Goal: Check status: Check status

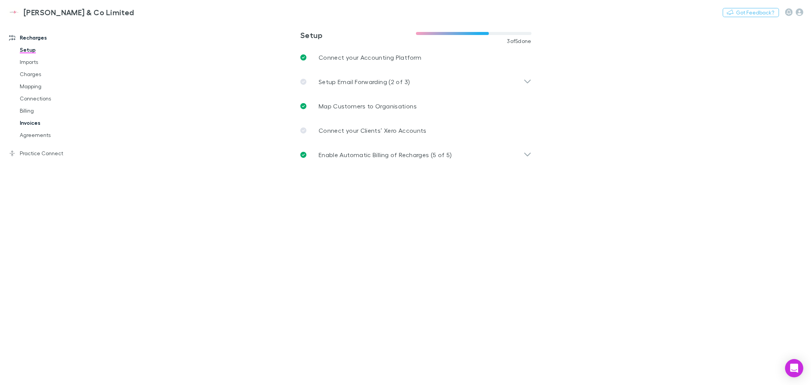
drag, startPoint x: 35, startPoint y: 74, endPoint x: 52, endPoint y: 123, distance: 52.0
click at [35, 74] on link "Charges" at bounding box center [58, 74] width 93 height 12
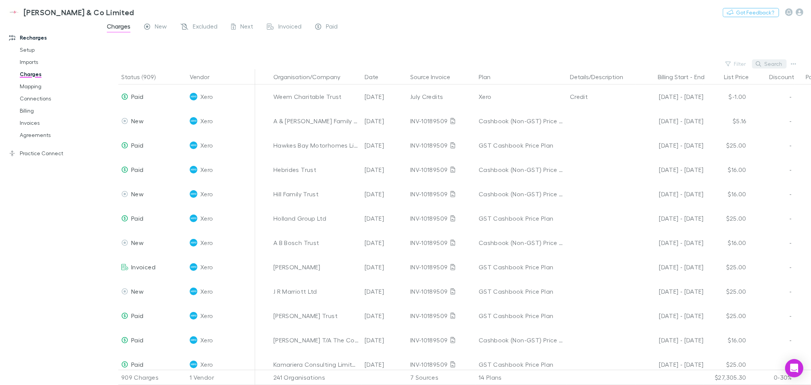
click at [781, 62] on button "Search" at bounding box center [769, 63] width 35 height 9
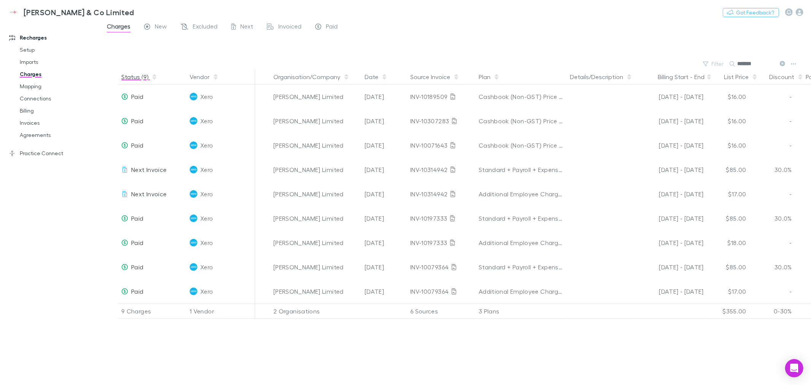
type input "*******"
click at [127, 73] on button "Status (9)" at bounding box center [139, 76] width 36 height 15
click at [267, 356] on div "Status (9) Vendor Organisation/Company Date Source Invoice Plan Details/Descrip…" at bounding box center [455, 227] width 711 height 316
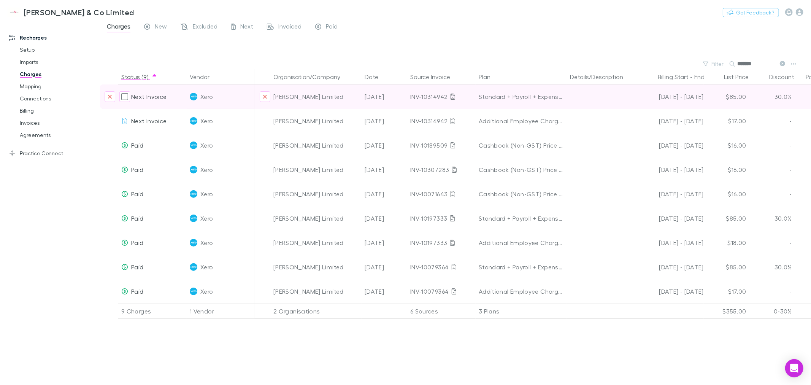
click at [160, 97] on span "Next Invoice" at bounding box center [148, 96] width 35 height 7
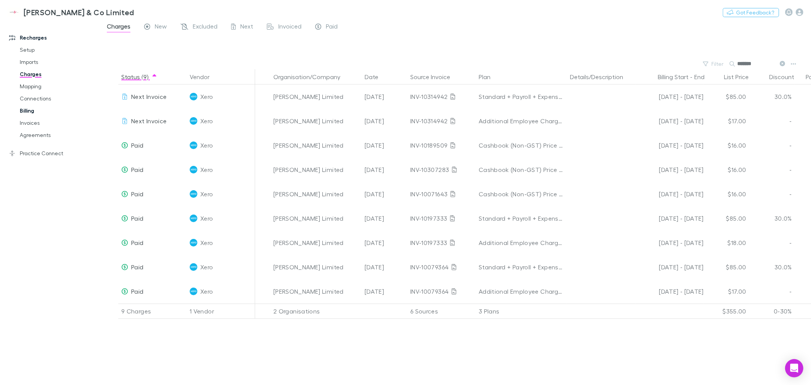
click at [32, 110] on link "Billing" at bounding box center [58, 111] width 93 height 12
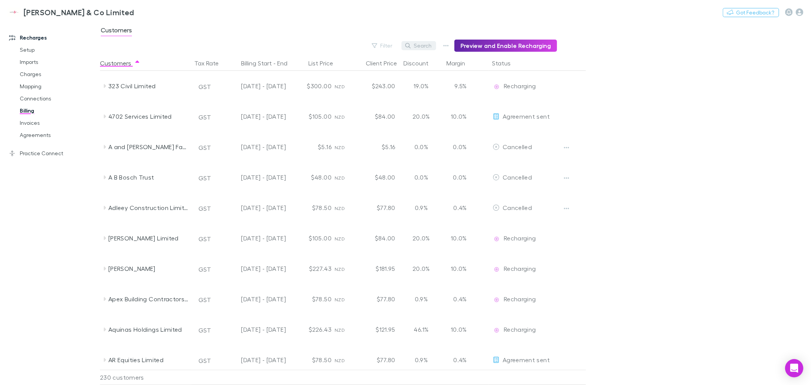
click at [424, 46] on button "Search" at bounding box center [419, 45] width 35 height 9
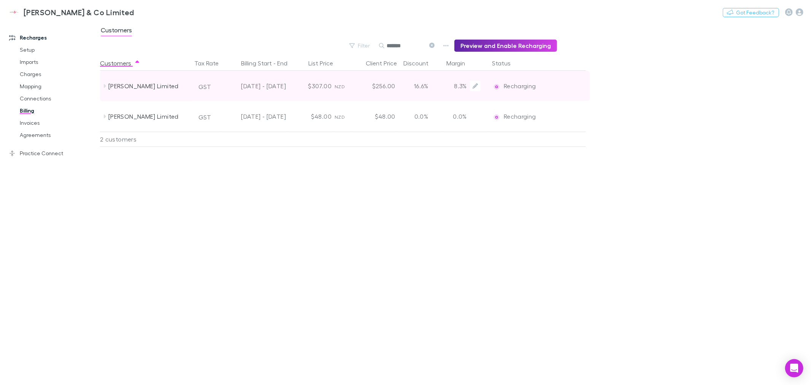
type input "*******"
click at [516, 85] on span "Recharging" at bounding box center [520, 85] width 32 height 7
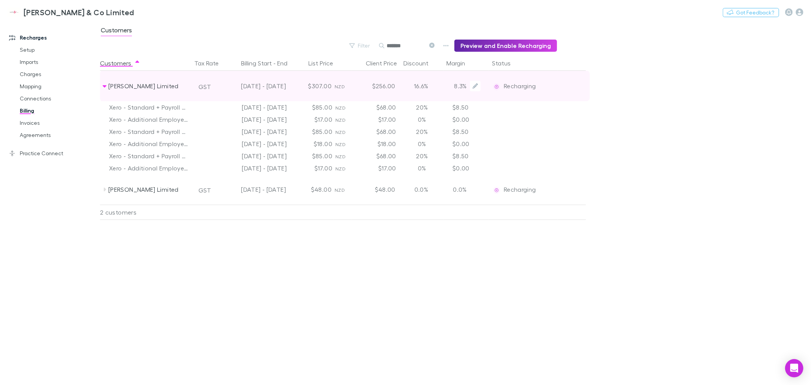
click at [529, 86] on span "Recharging" at bounding box center [520, 85] width 32 height 7
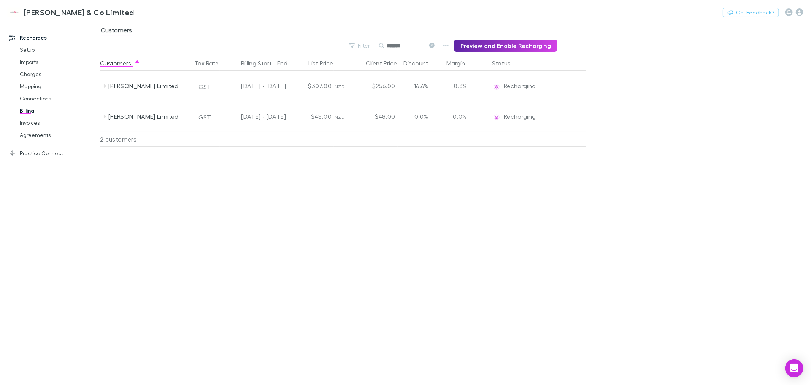
click at [632, 197] on main "Customers Filter Search ******* Preview and Enable Recharging Customers Tax Rat…" at bounding box center [455, 203] width 711 height 364
click at [592, 230] on div "Customers Tax Rate Billing Start - End List Price Client Price Discount Margin …" at bounding box center [361, 220] width 523 height 329
click at [31, 122] on link "Invoices" at bounding box center [58, 123] width 93 height 12
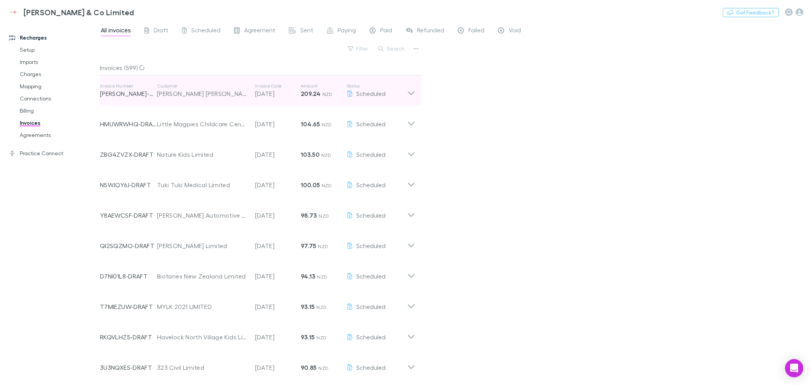
click at [173, 84] on p "Customer" at bounding box center [202, 86] width 91 height 6
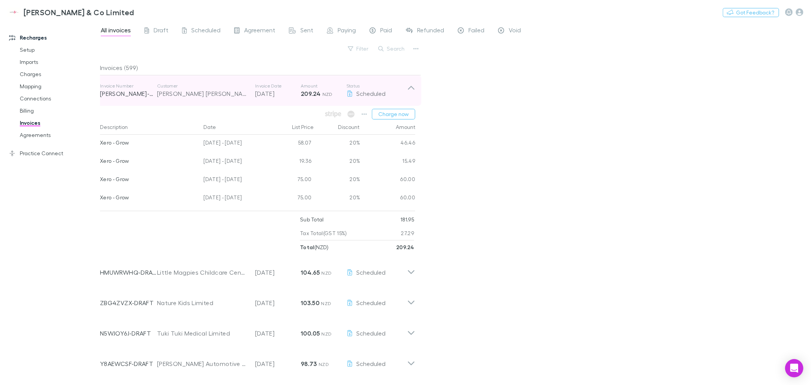
click at [168, 88] on p "Customer" at bounding box center [202, 86] width 91 height 6
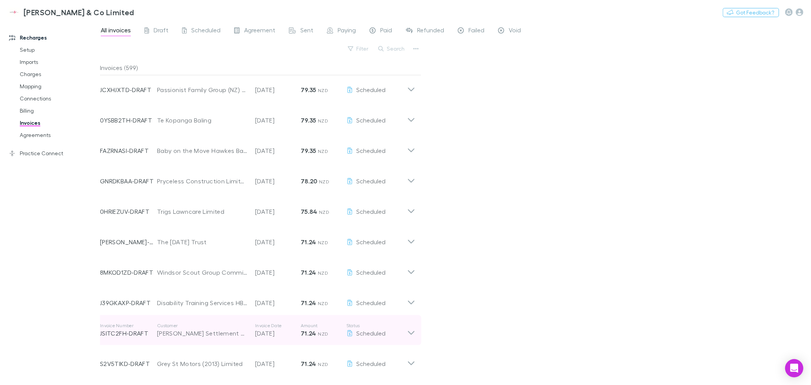
scroll to position [620, 0]
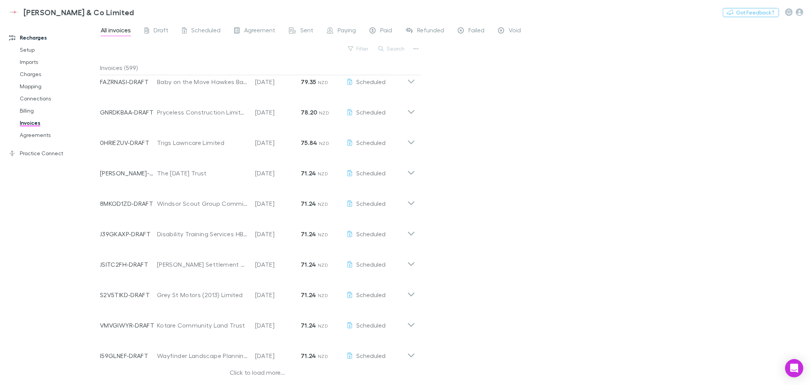
click at [253, 373] on div "Click to load more..." at bounding box center [257, 373] width 315 height 11
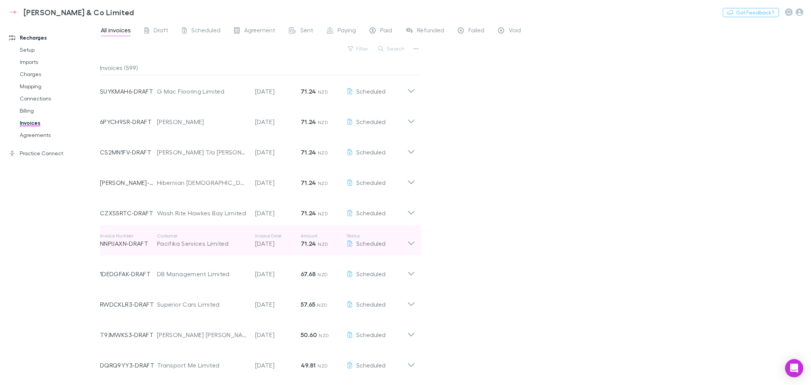
scroll to position [1533, 0]
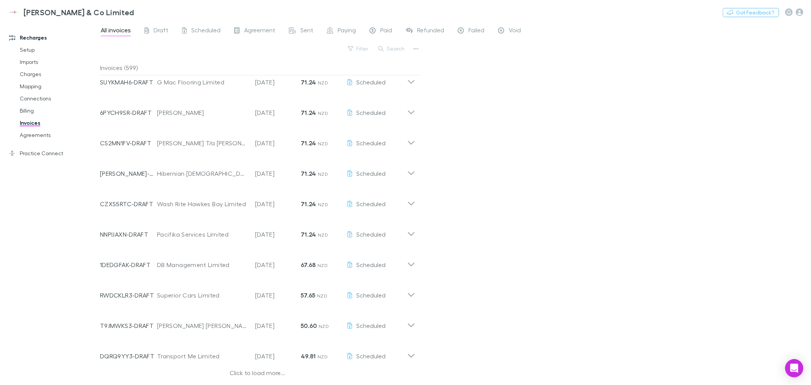
click at [259, 372] on div "Click to load more..." at bounding box center [257, 373] width 315 height 11
